Goal: Task Accomplishment & Management: Manage account settings

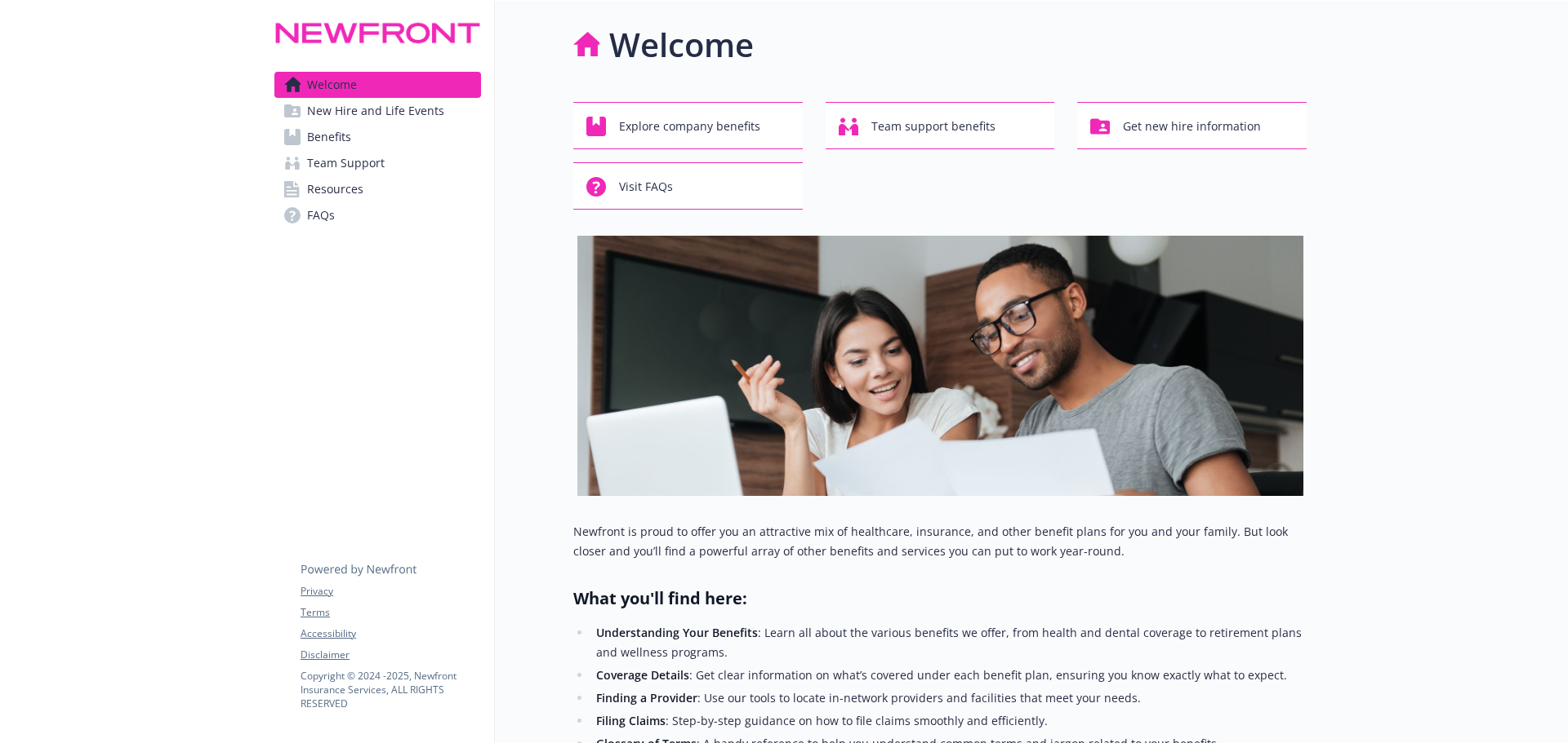
click at [343, 151] on span "Benefits" at bounding box center [329, 136] width 44 height 26
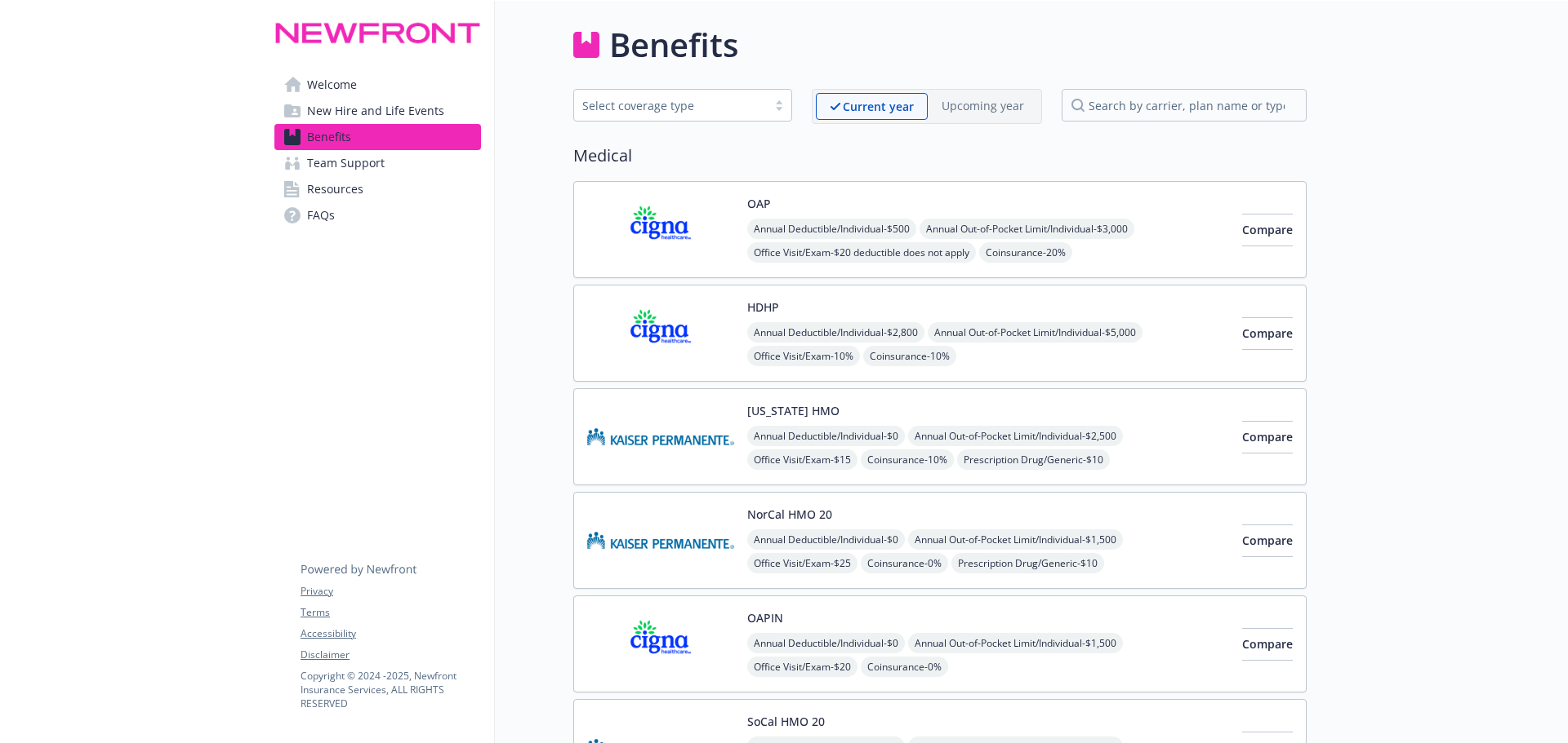
click at [338, 124] on span "New Hire and Life Events" at bounding box center [376, 110] width 137 height 26
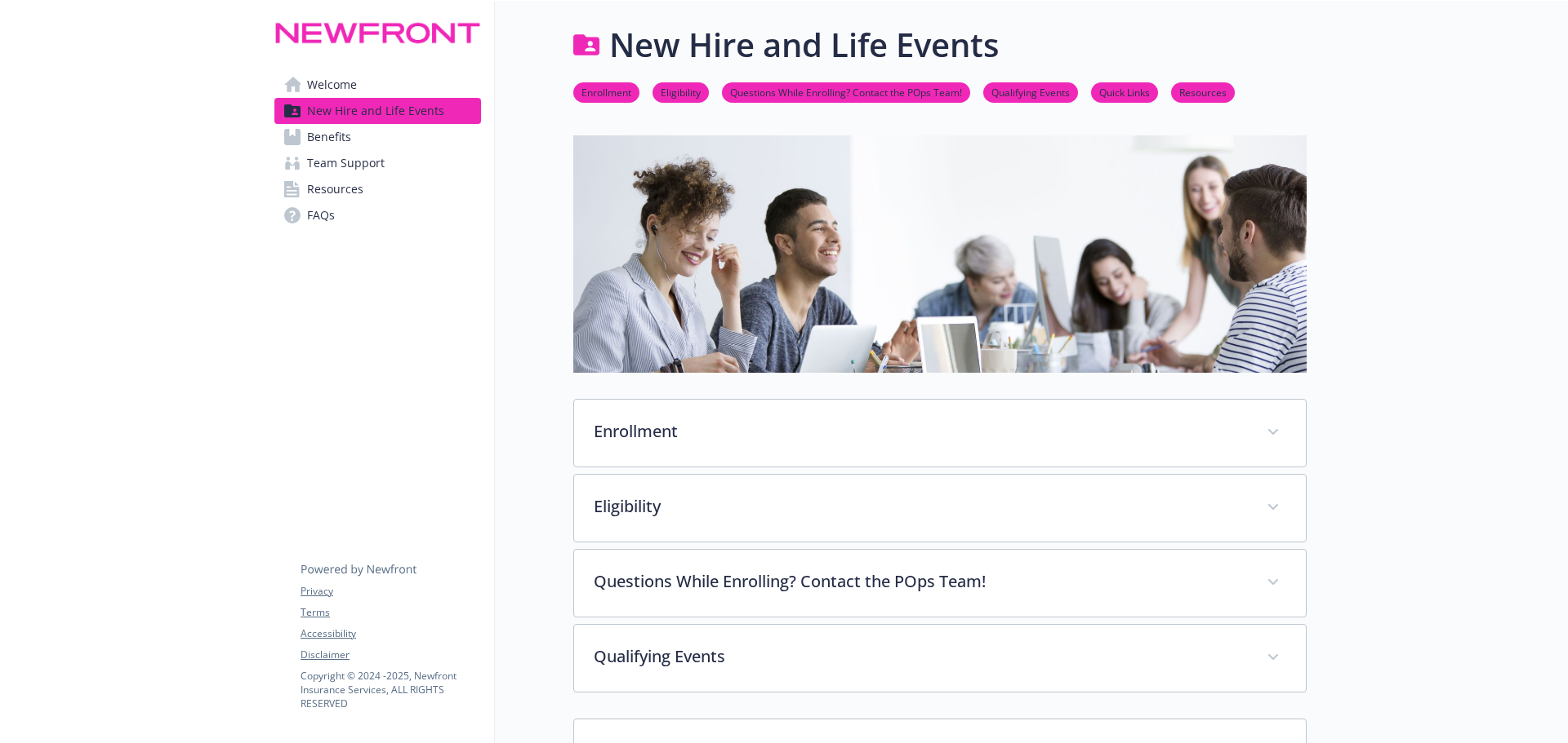
click at [329, 202] on span "Resources" at bounding box center [335, 189] width 56 height 26
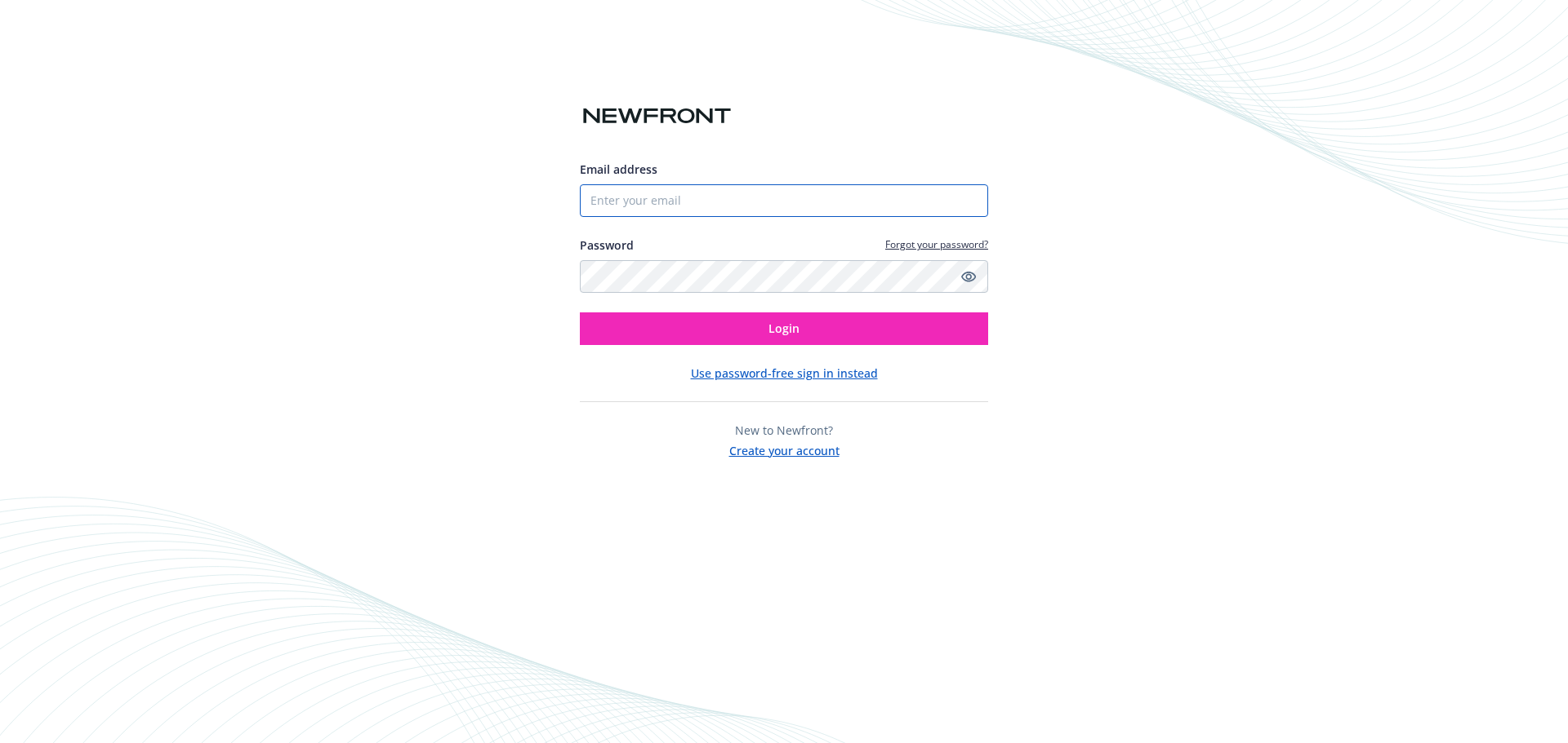
click at [644, 186] on input "Email address" at bounding box center [784, 201] width 408 height 32
type input "casey.rhodes@newfront.com"
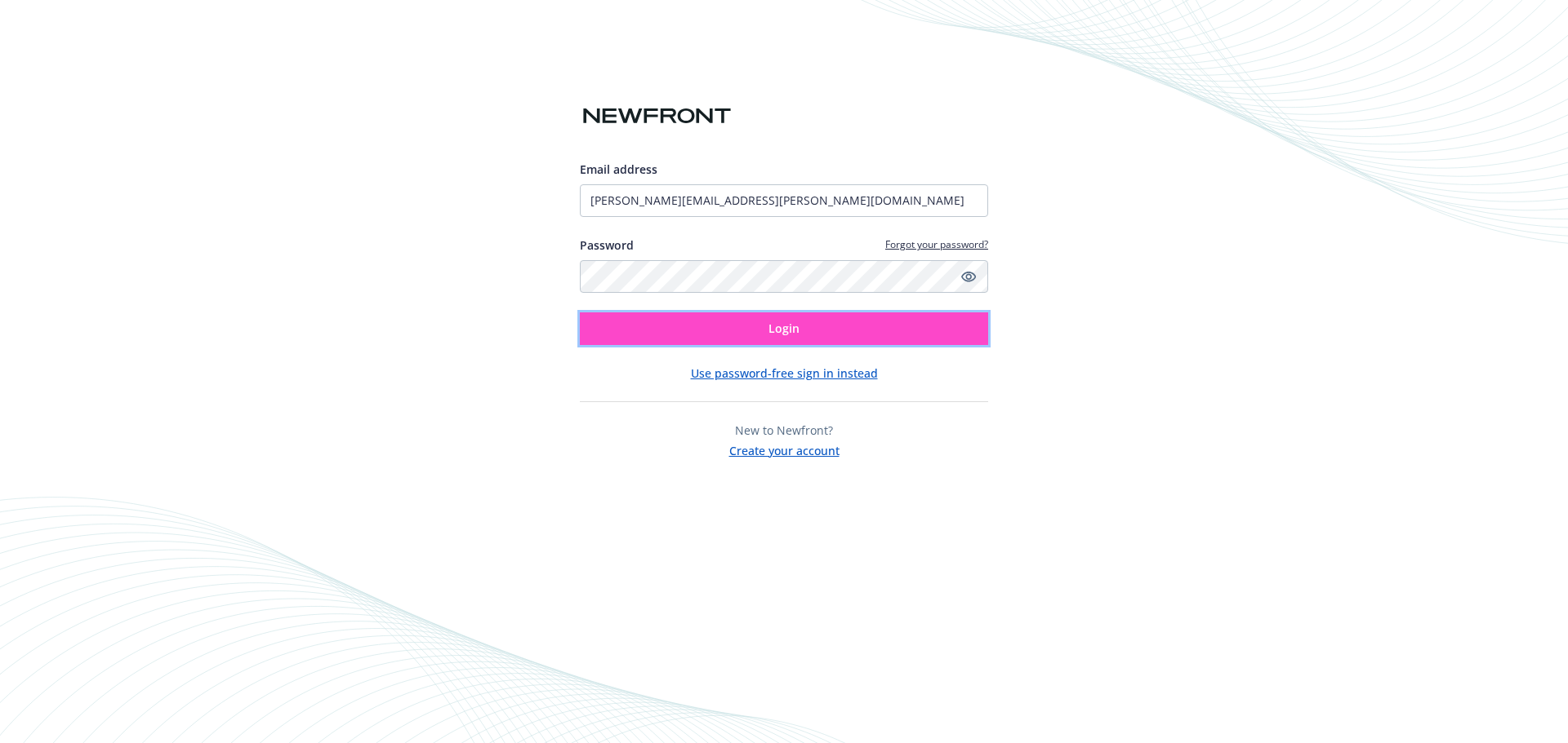
click at [734, 325] on button "Login" at bounding box center [784, 329] width 408 height 32
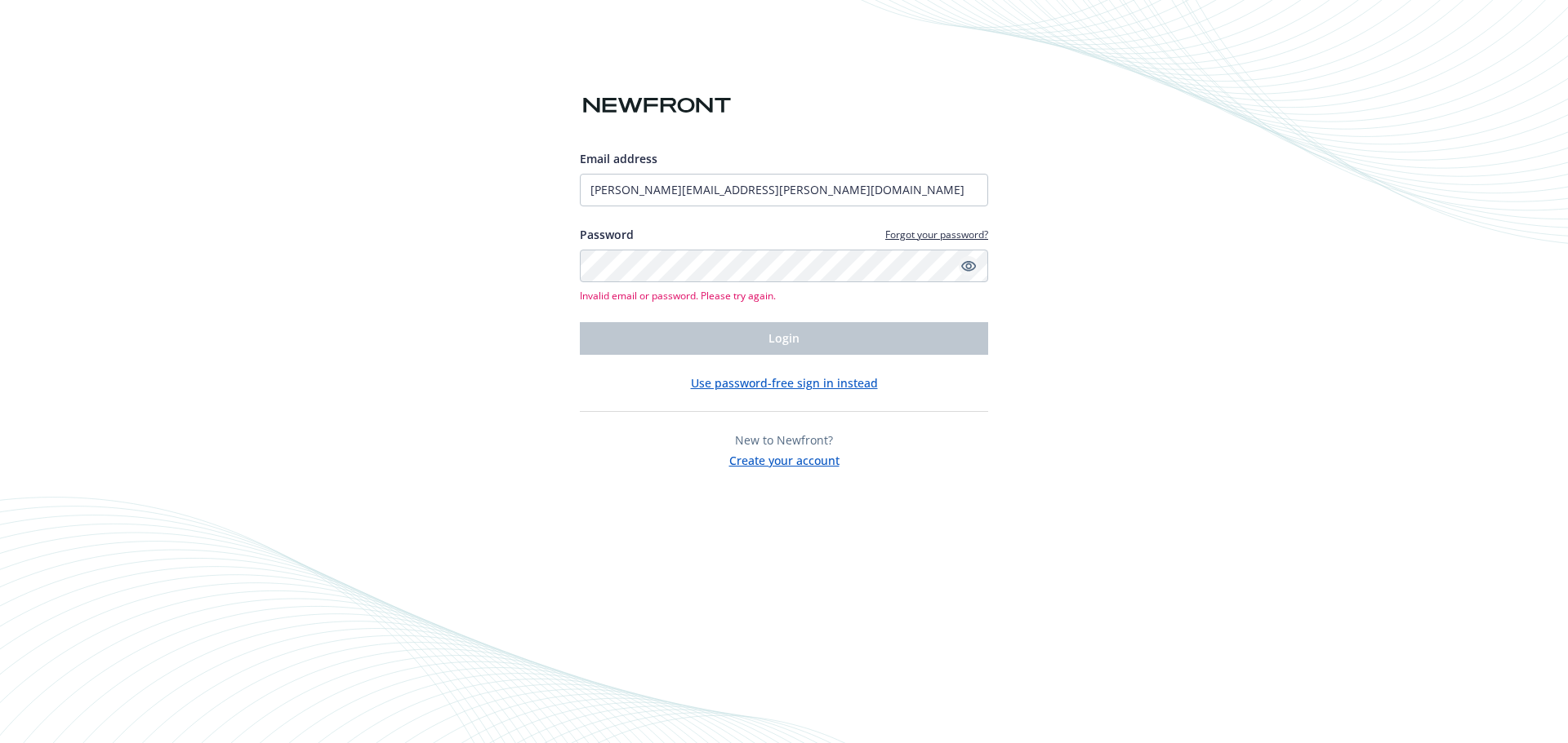
click at [971, 261] on icon "Show password" at bounding box center [967, 266] width 14 height 10
click at [727, 384] on button "Use password-free sign in instead" at bounding box center [784, 383] width 187 height 17
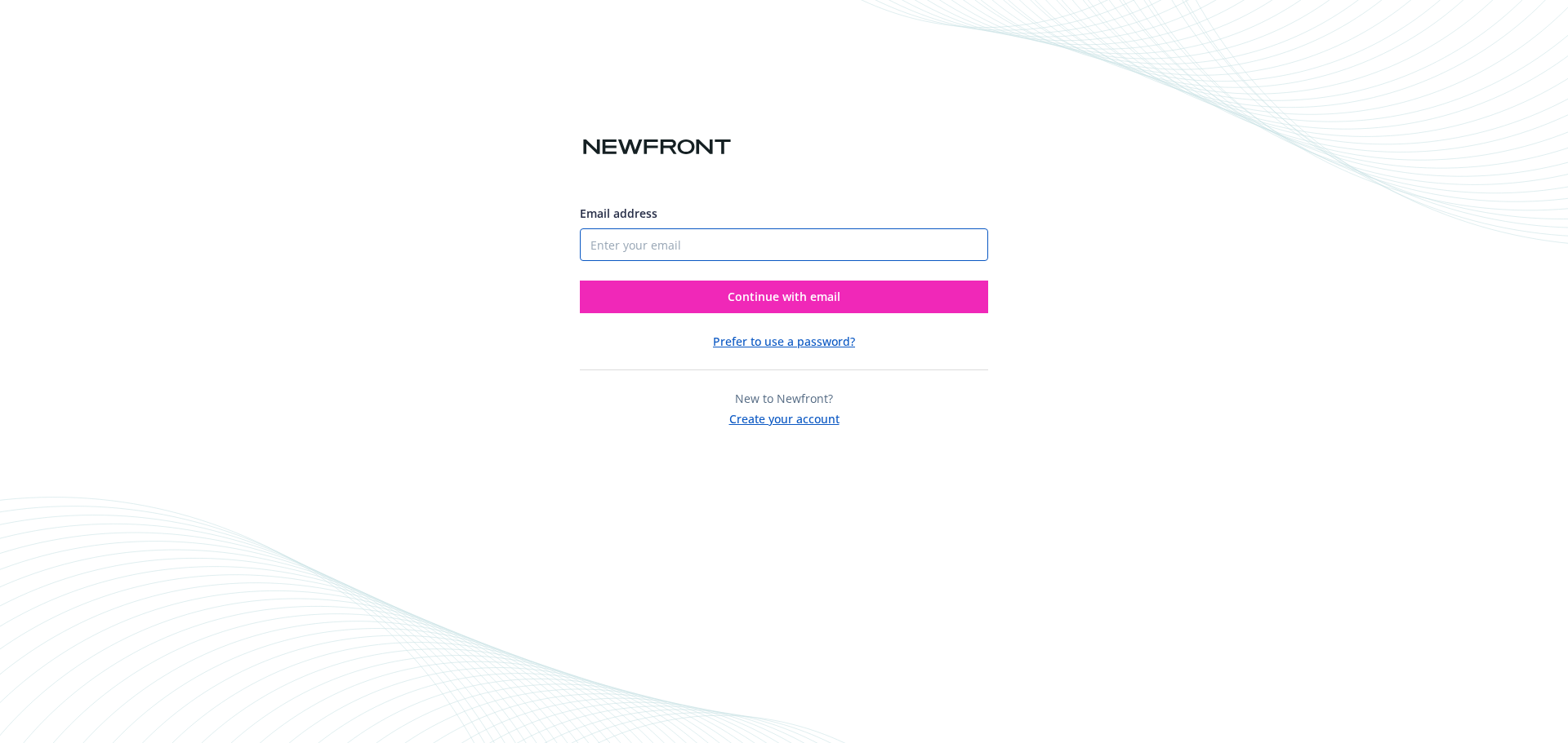
click at [662, 241] on input "Email address" at bounding box center [784, 245] width 408 height 32
type input "casey.rhodes@newfront.com"
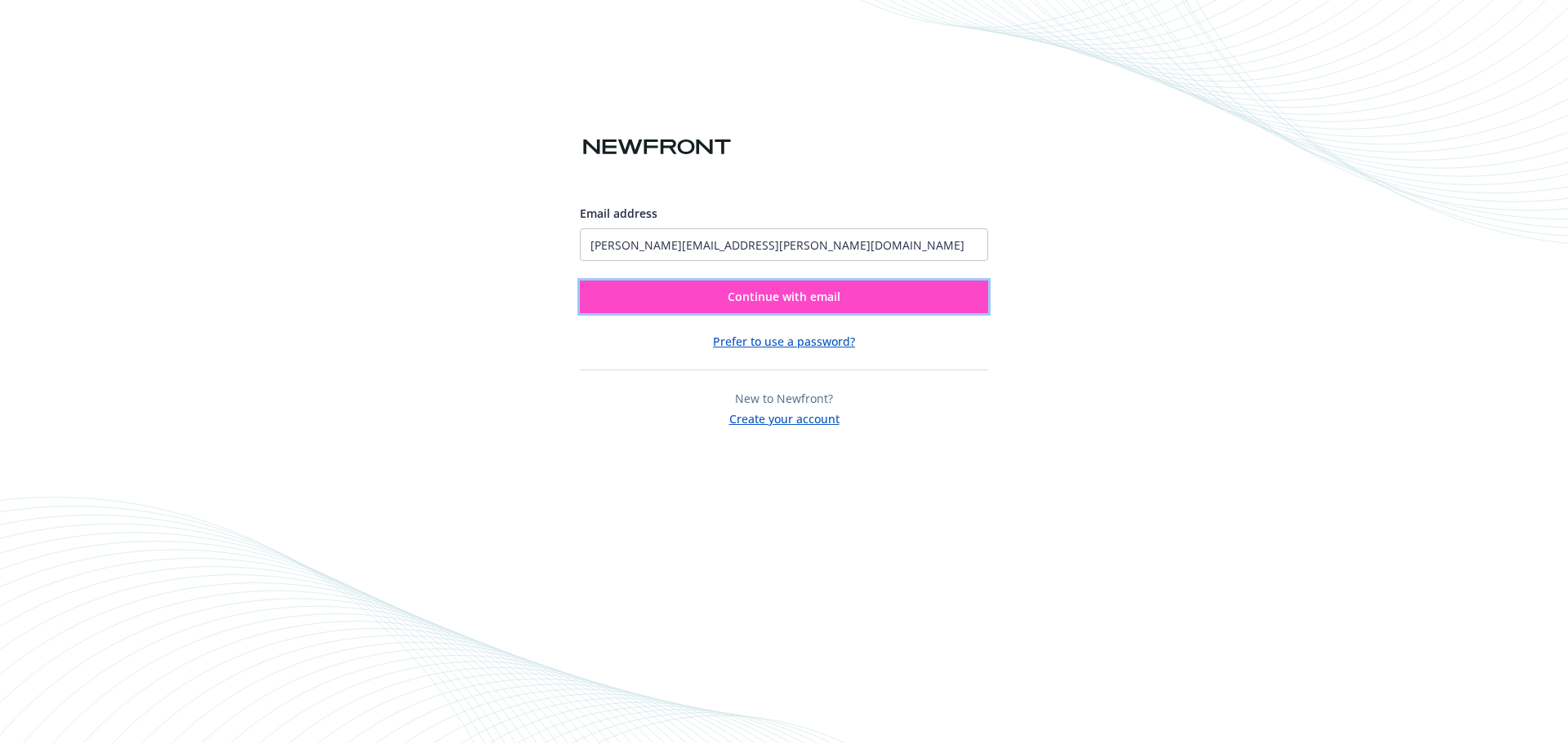
click at [724, 297] on button "Continue with email" at bounding box center [784, 297] width 408 height 32
